Goal: Task Accomplishment & Management: Use online tool/utility

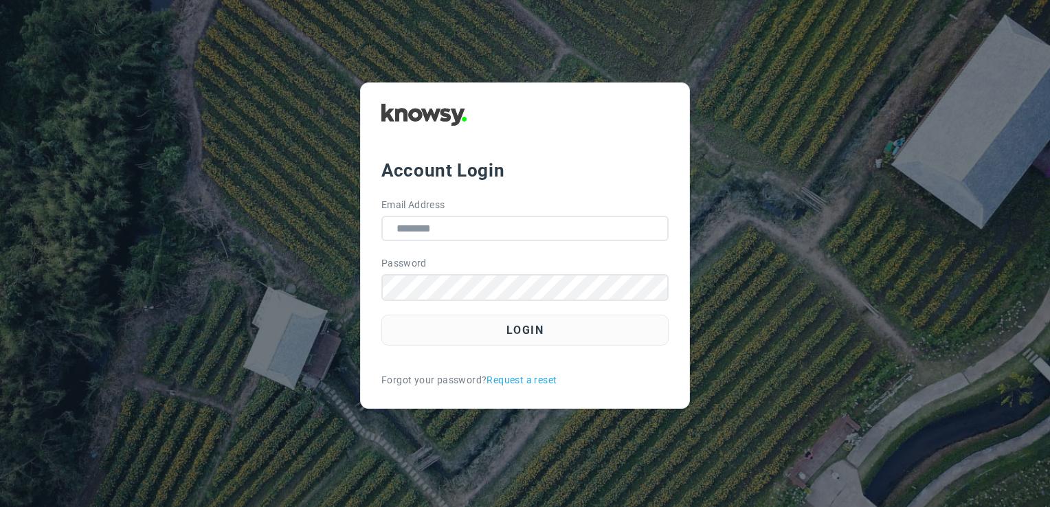
type input "**********"
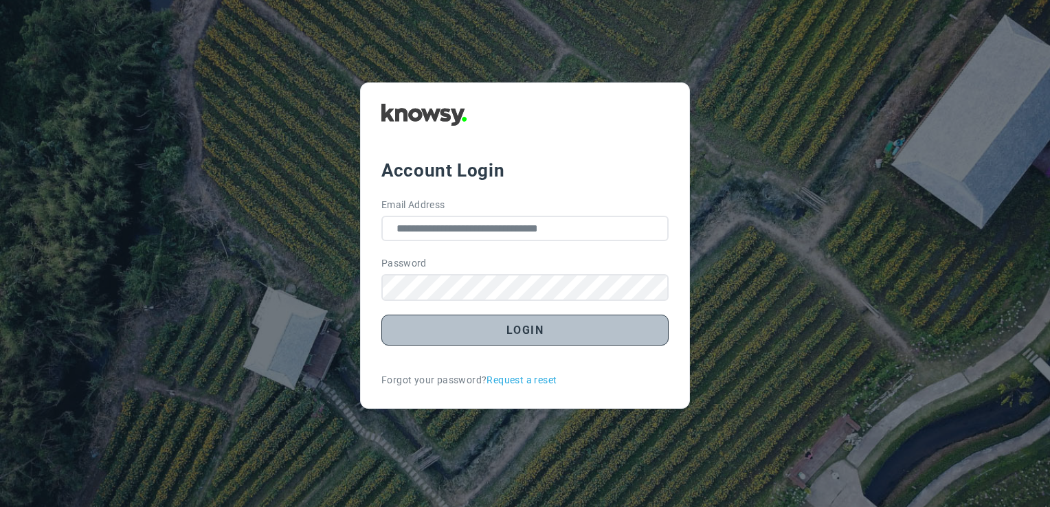
click at [508, 331] on button "Login" at bounding box center [525, 330] width 287 height 31
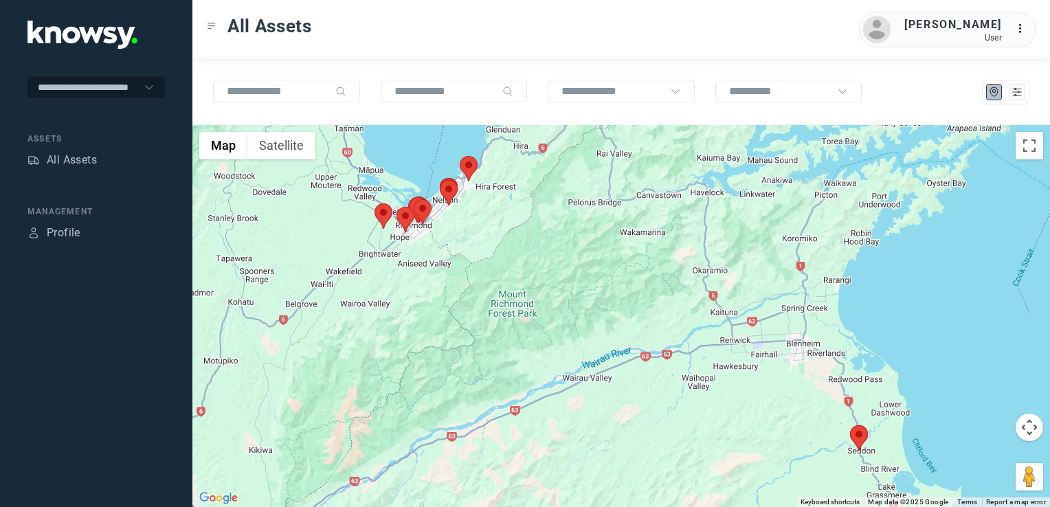
click at [419, 268] on div at bounding box center [621, 316] width 858 height 382
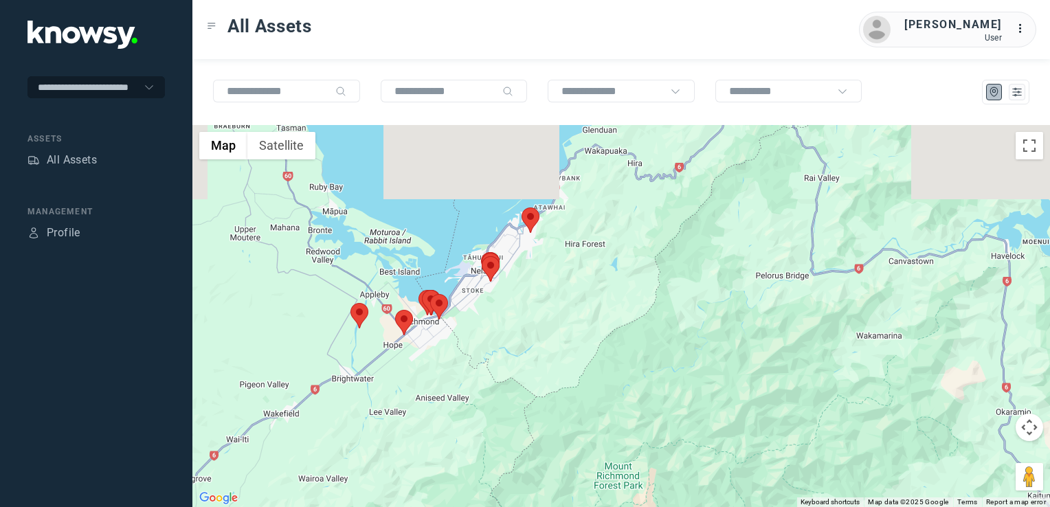
drag, startPoint x: 426, startPoint y: 267, endPoint x: 439, endPoint y: 415, distance: 148.3
click at [439, 415] on div at bounding box center [621, 316] width 858 height 382
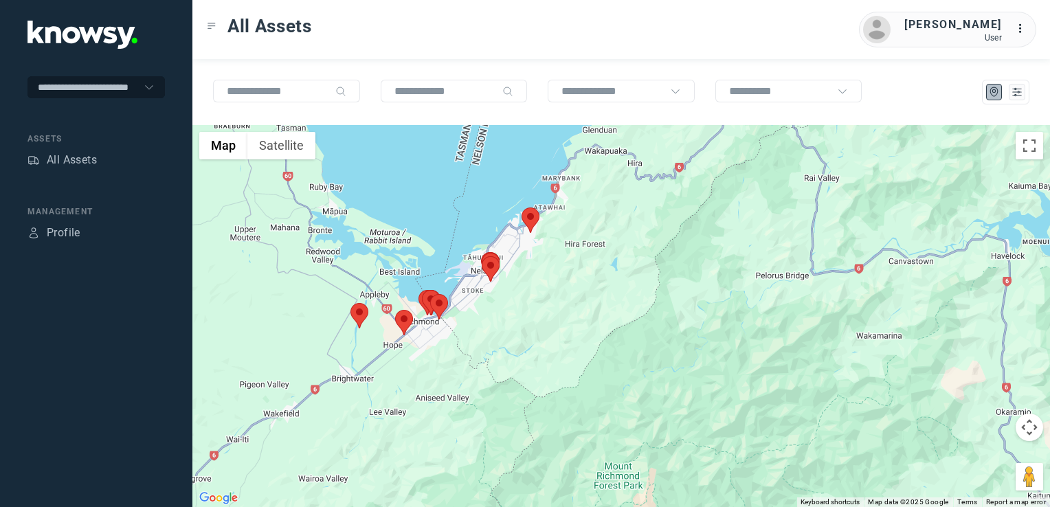
click at [453, 368] on div at bounding box center [621, 316] width 858 height 382
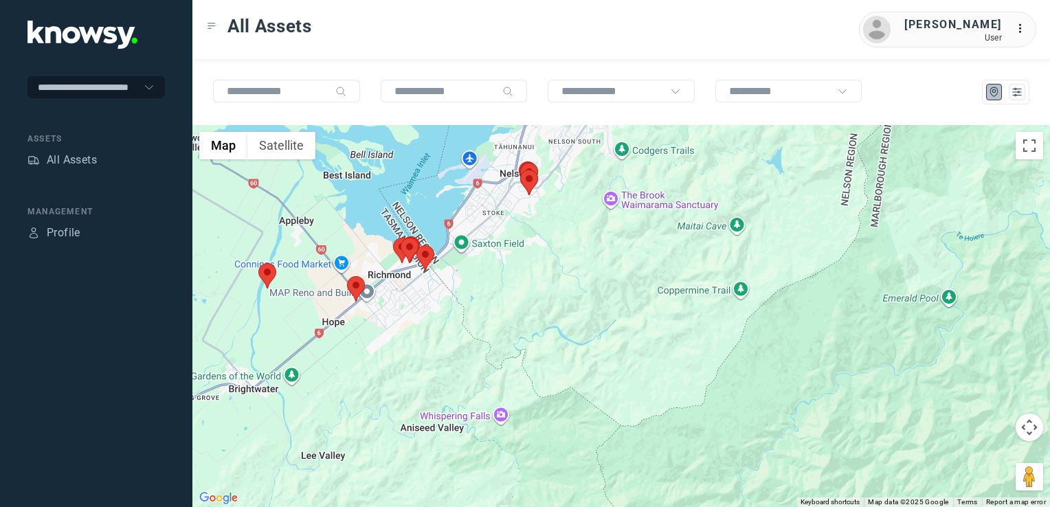
click at [453, 368] on div at bounding box center [621, 316] width 858 height 382
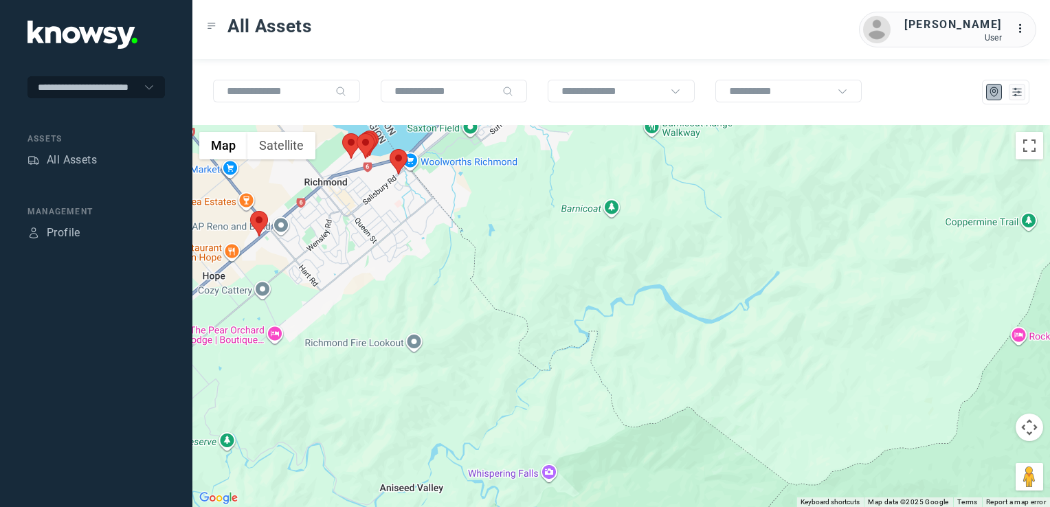
click at [263, 225] on img at bounding box center [259, 223] width 18 height 25
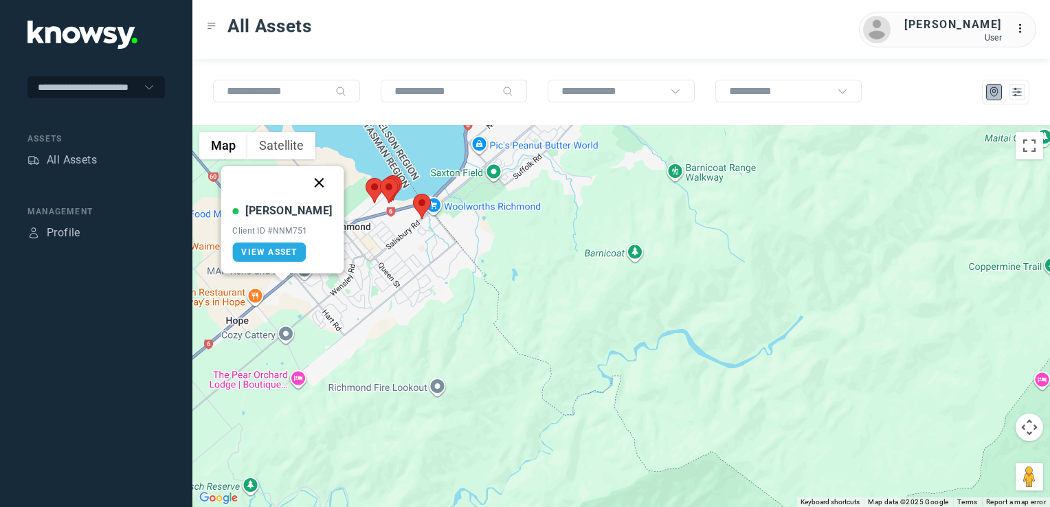
click at [303, 190] on button "Close" at bounding box center [319, 182] width 33 height 33
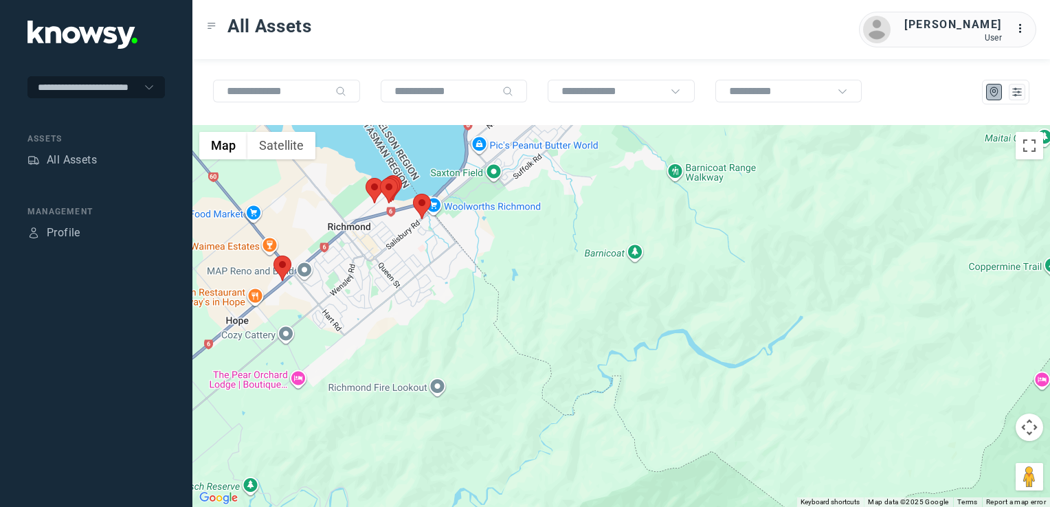
click at [423, 206] on img at bounding box center [422, 206] width 18 height 25
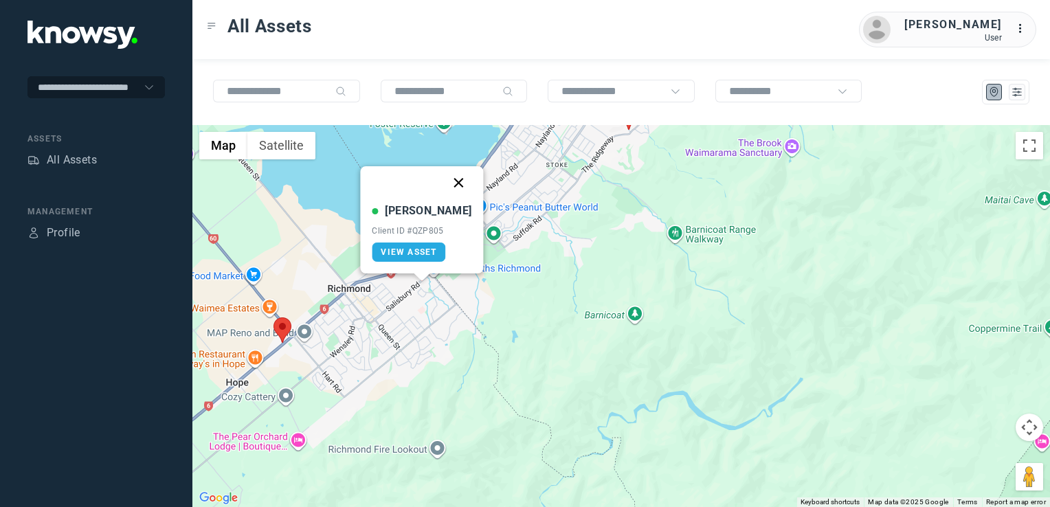
click at [448, 180] on button "Close" at bounding box center [459, 182] width 33 height 33
